Goal: Task Accomplishment & Management: Manage account settings

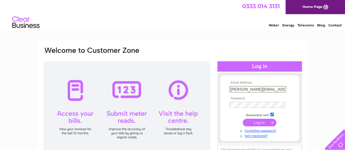
scroll to position [0, 5]
click at [257, 120] on input "submit" at bounding box center [260, 123] width 34 height 8
click at [257, 121] on input "submit" at bounding box center [260, 122] width 34 height 8
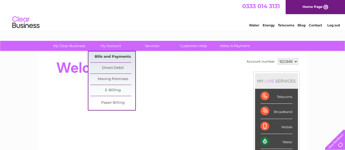
click at [114, 59] on link "Bills and Payments" at bounding box center [112, 57] width 45 height 11
click at [104, 59] on link "Bills and Payments" at bounding box center [112, 57] width 45 height 11
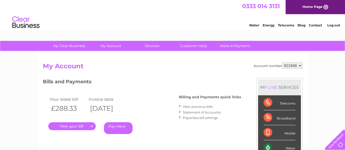
click at [70, 124] on link "." at bounding box center [71, 127] width 47 height 8
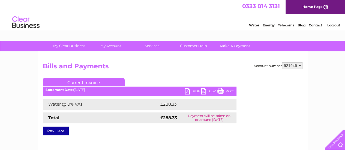
scroll to position [27, 0]
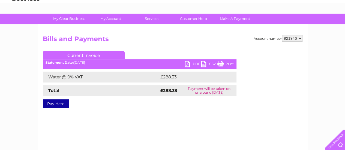
click at [195, 64] on link "PDF" at bounding box center [193, 65] width 16 height 8
